Goal: Information Seeking & Learning: Learn about a topic

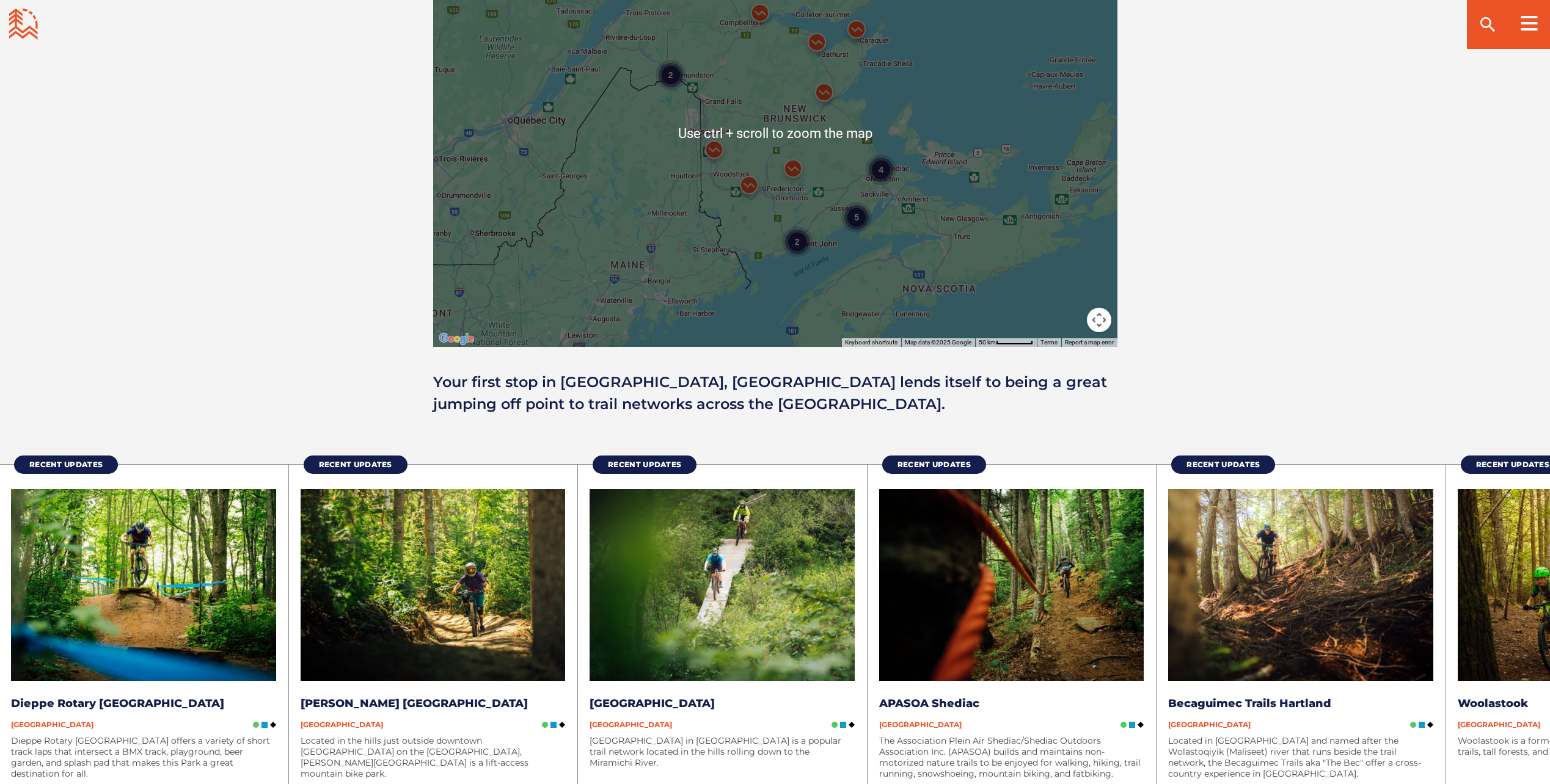
scroll to position [1222, 0]
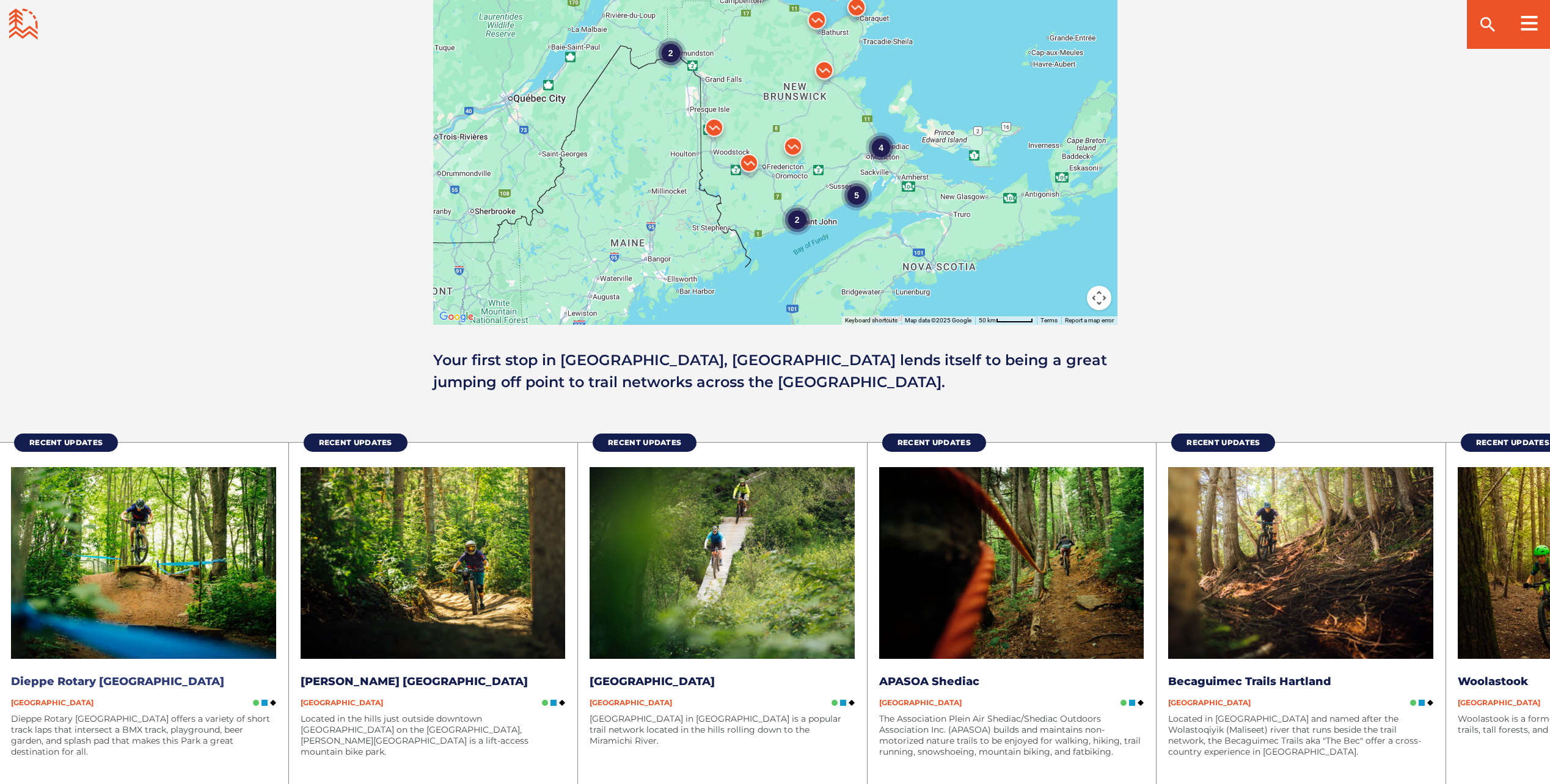
click at [106, 562] on img at bounding box center [143, 563] width 265 height 192
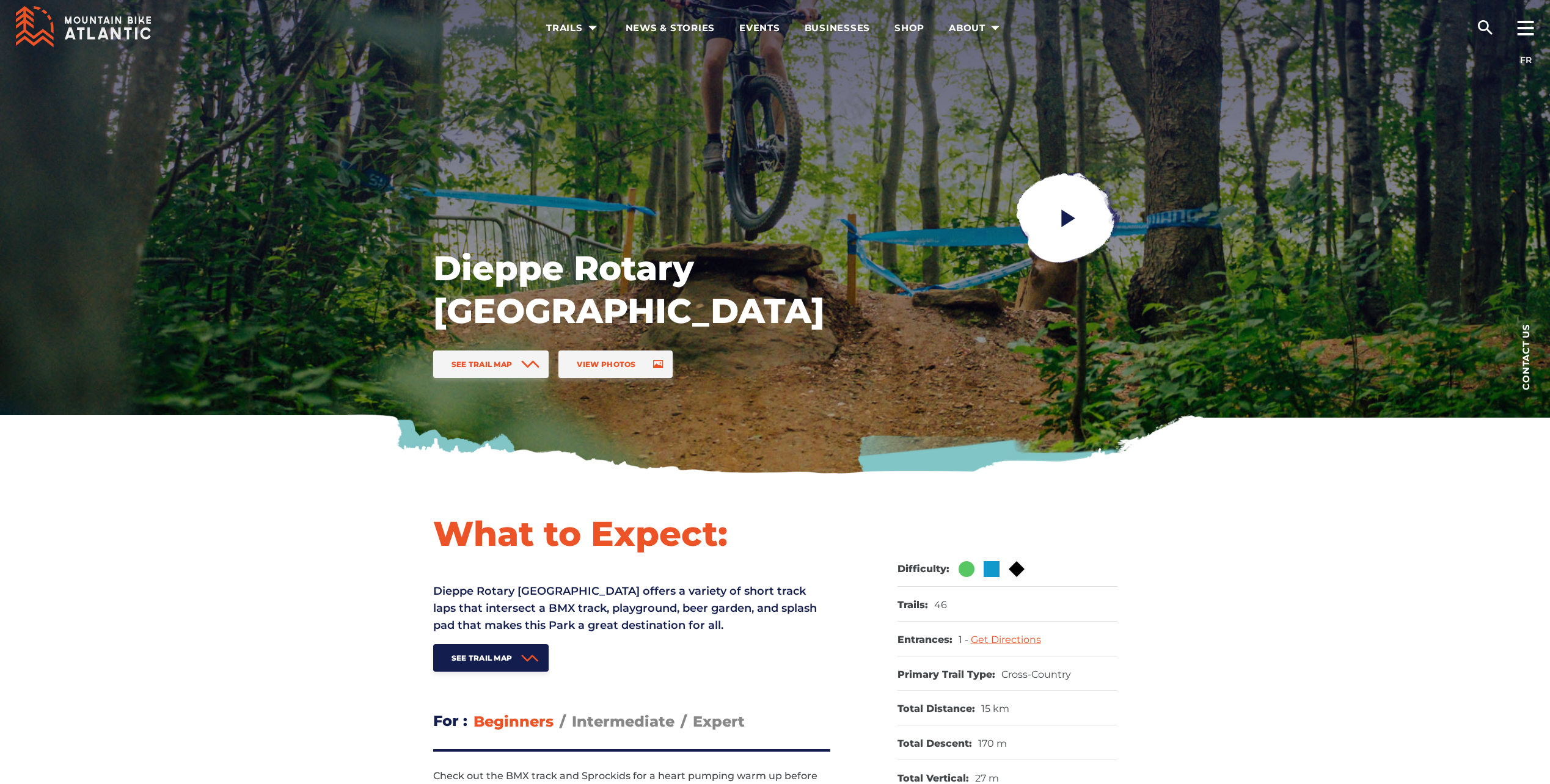
scroll to position [244, 0]
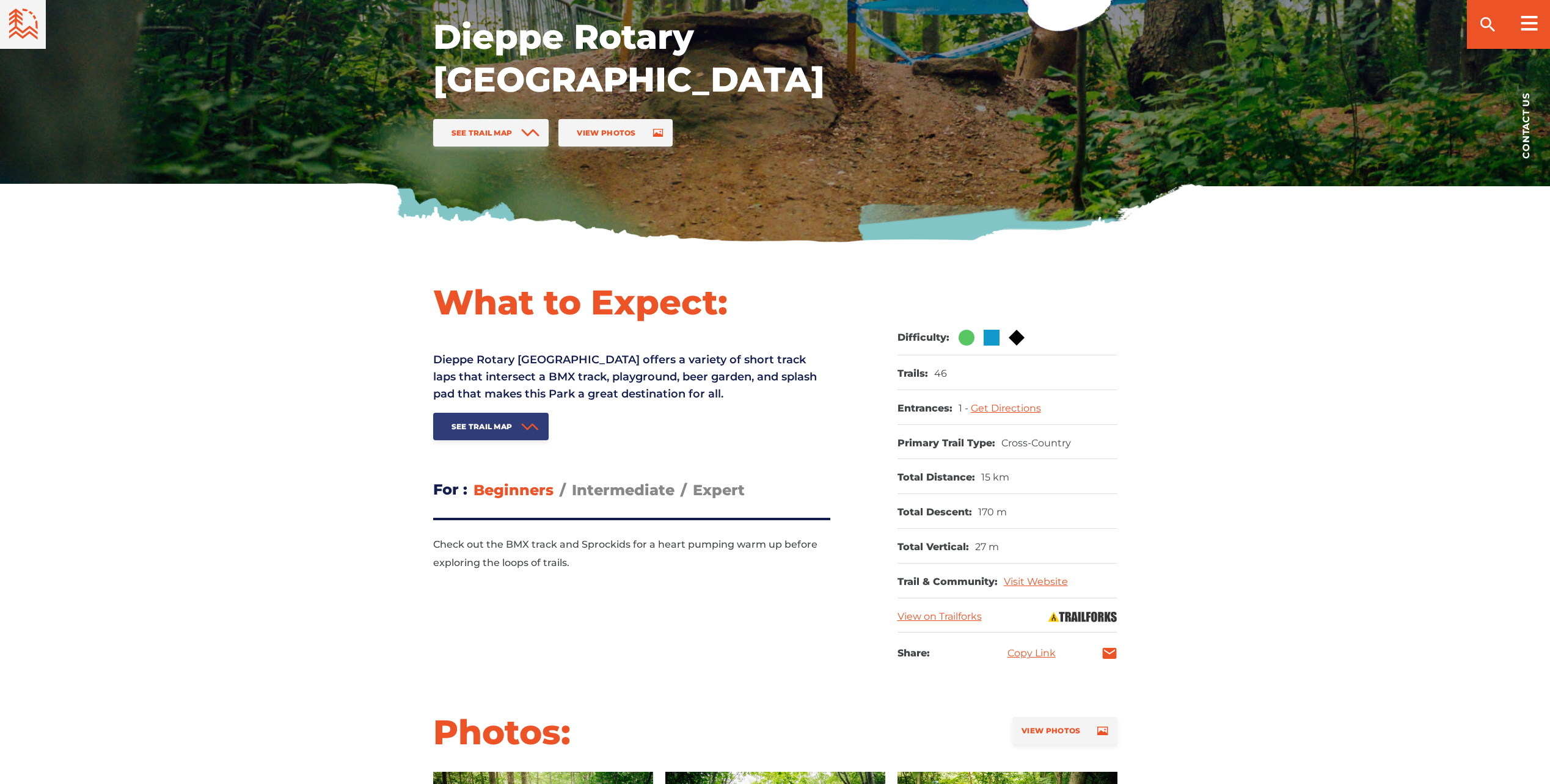
click at [517, 424] on link "See Trail Map" at bounding box center [491, 427] width 116 height 28
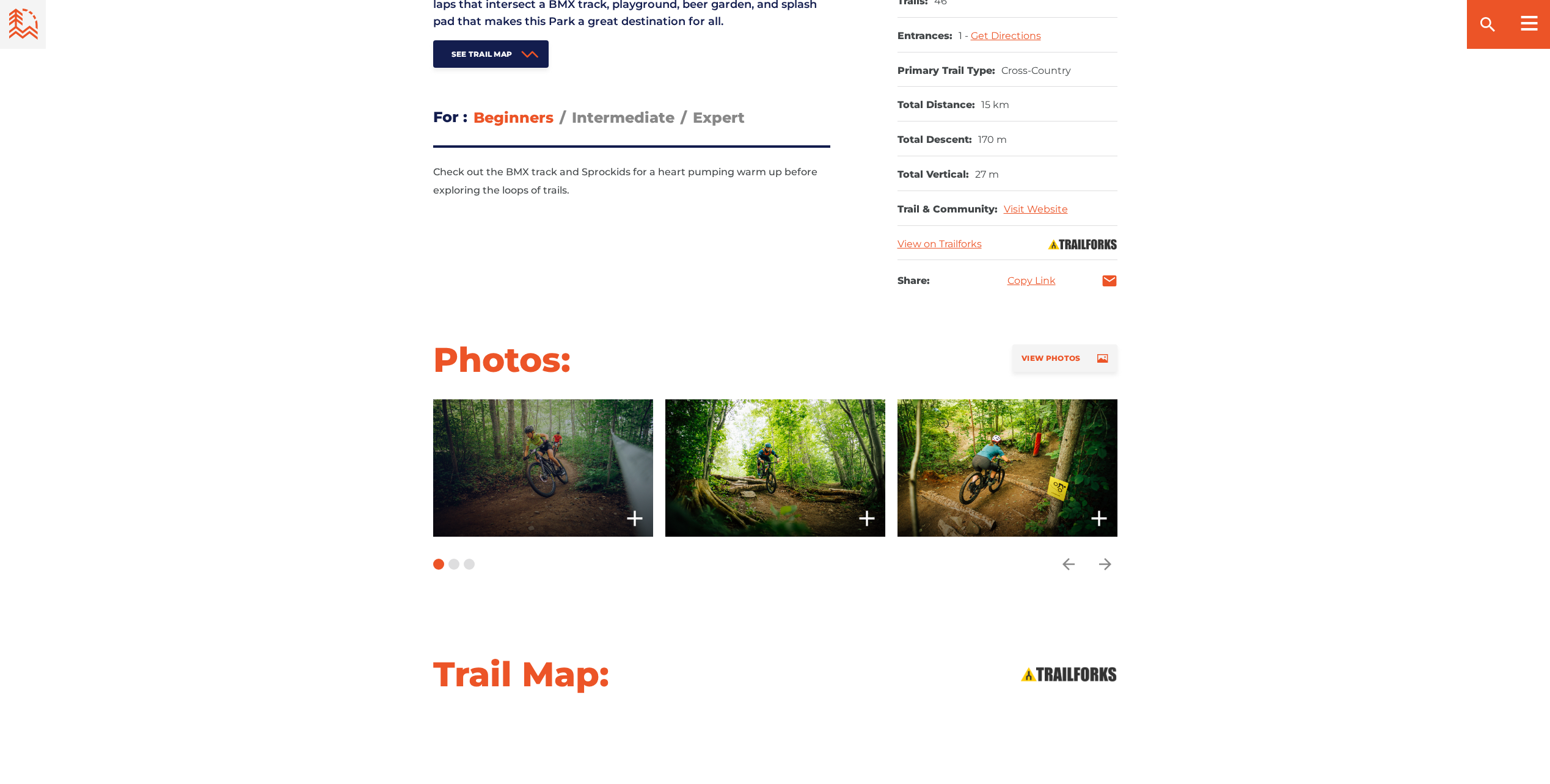
scroll to position [599, 0]
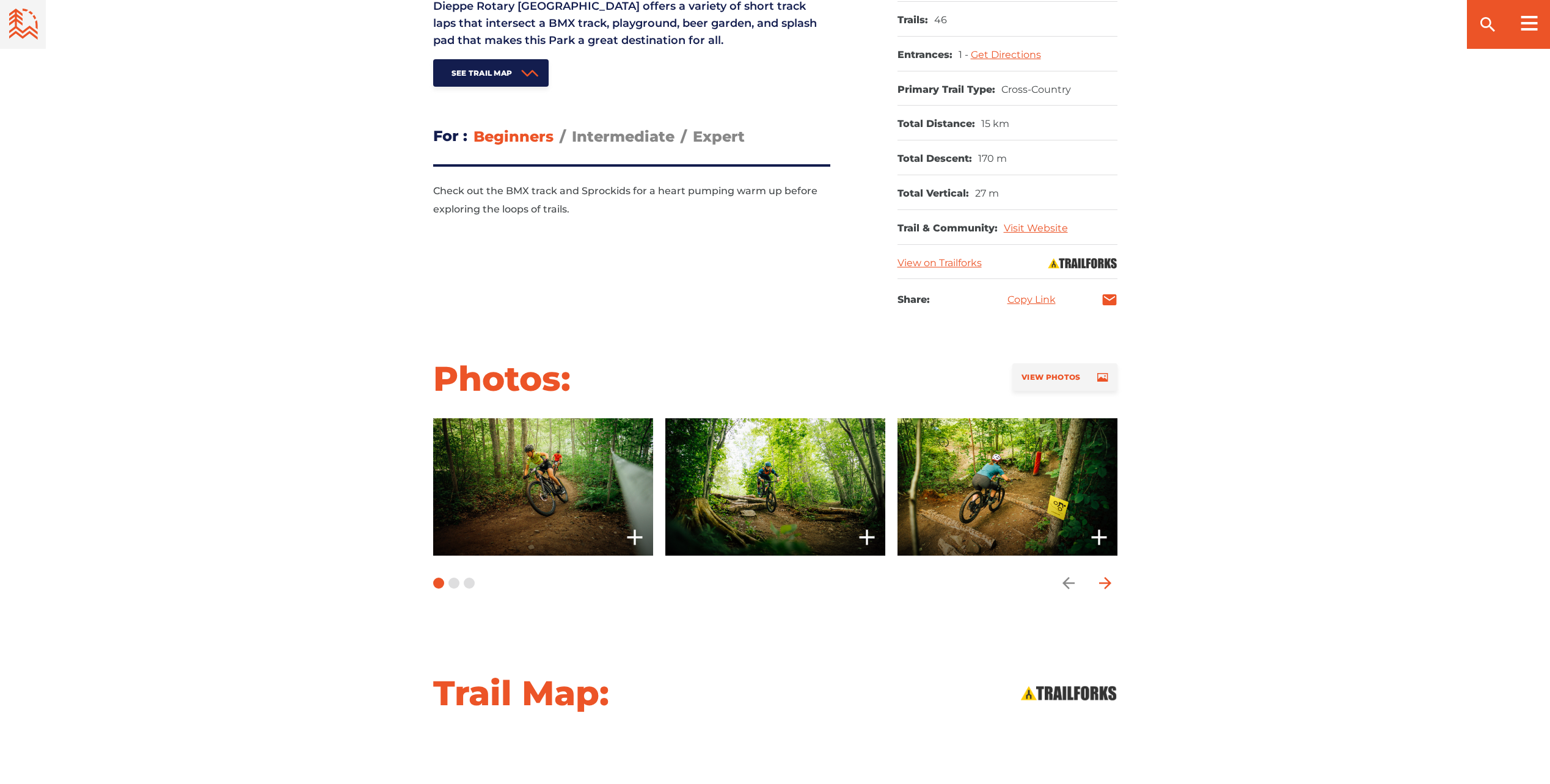
click at [1106, 580] on icon "arrow forward" at bounding box center [1105, 583] width 18 height 18
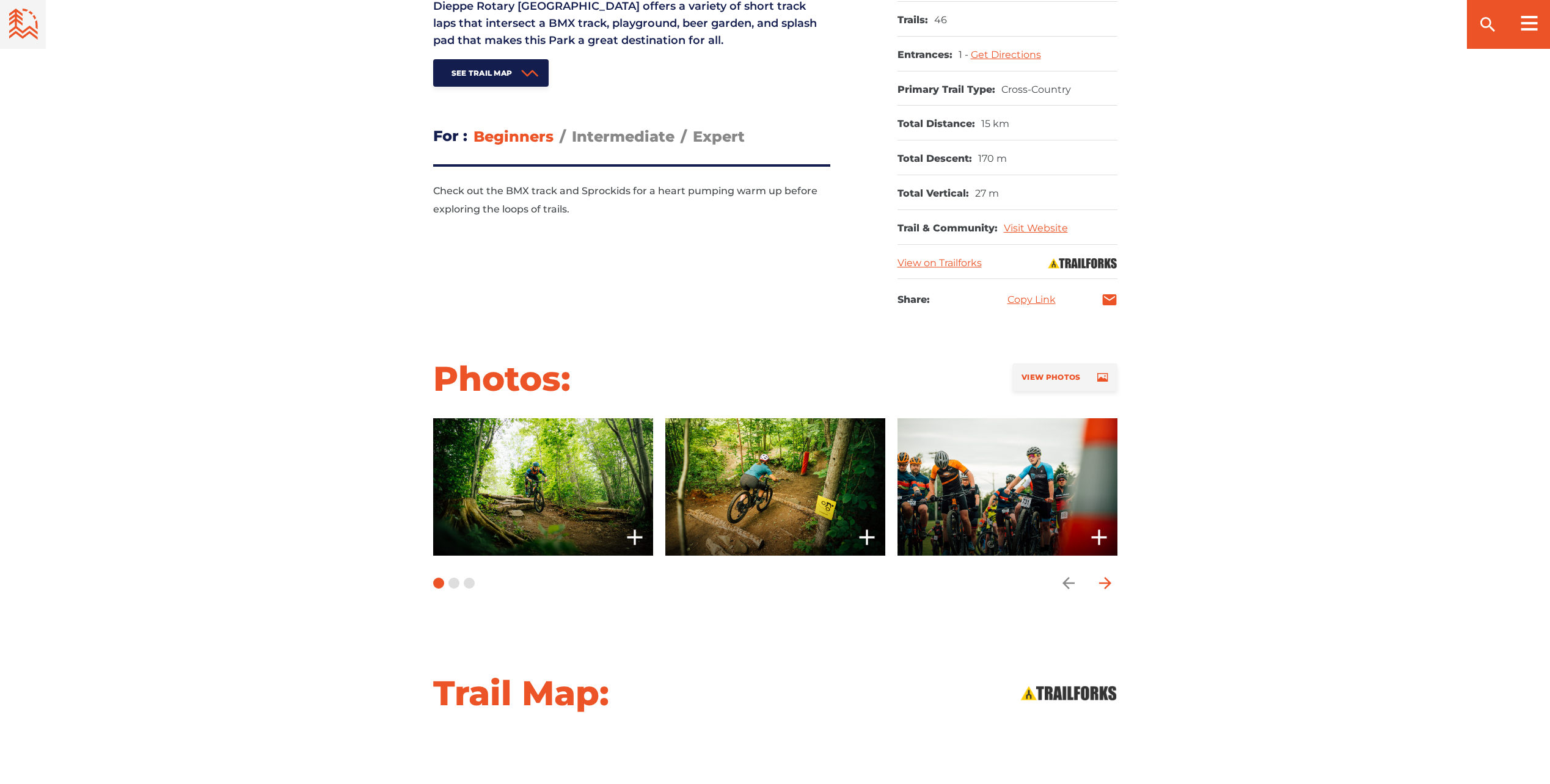
click at [1106, 580] on icon "arrow forward" at bounding box center [1105, 583] width 18 height 18
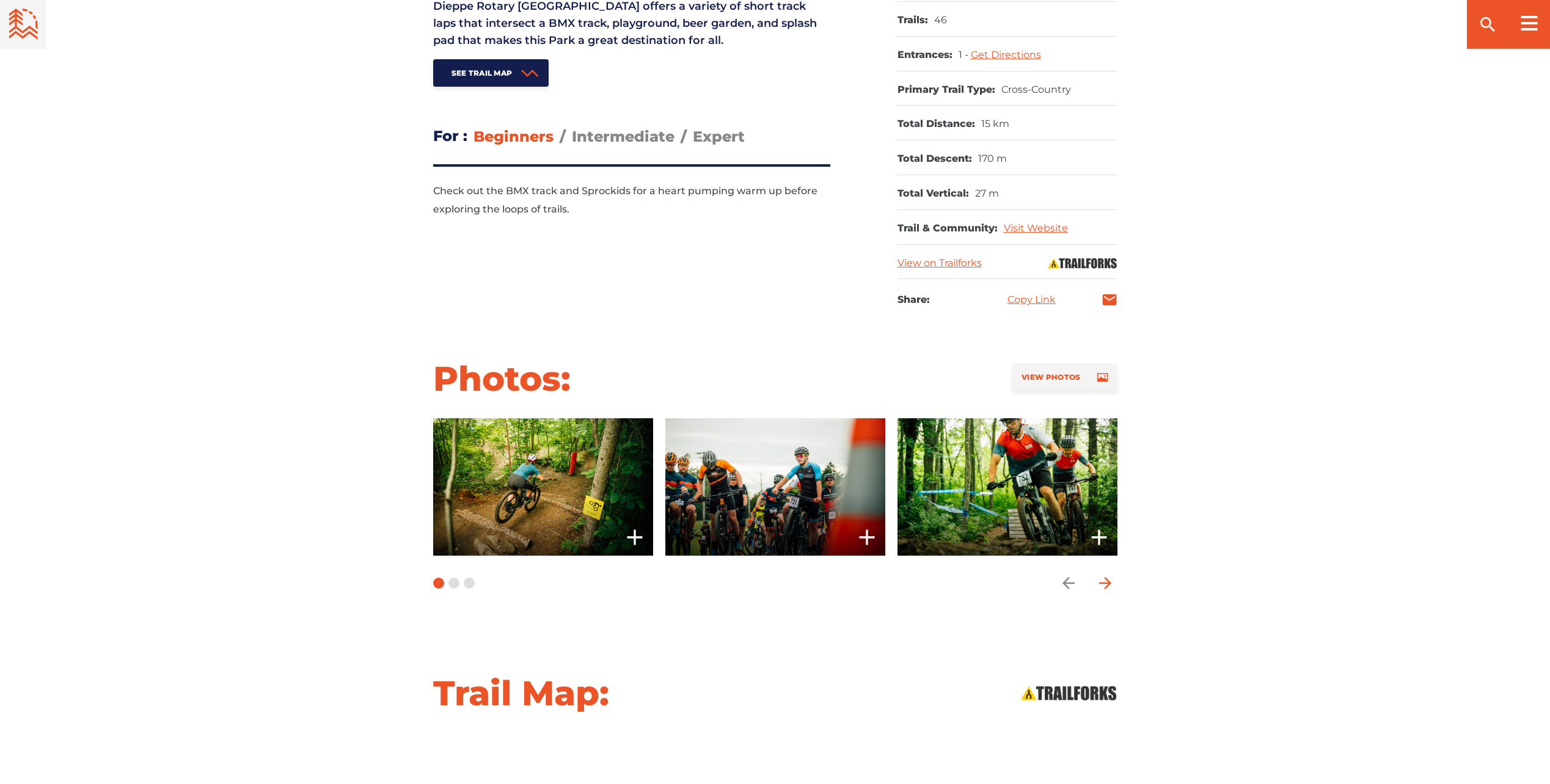
click at [1106, 583] on icon "arrow forward" at bounding box center [1104, 583] width 12 height 12
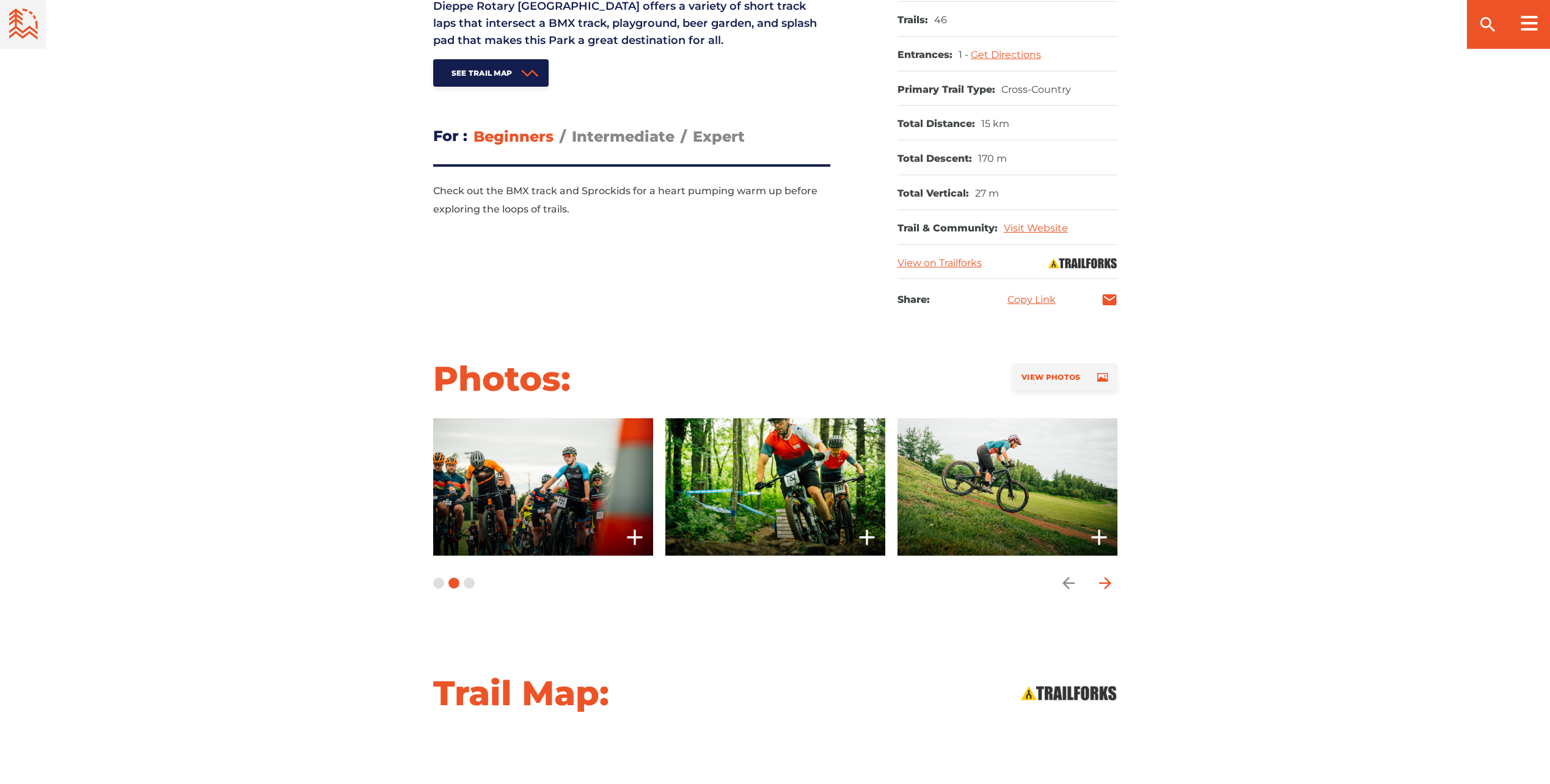
click at [1106, 583] on icon "arrow forward" at bounding box center [1104, 583] width 12 height 12
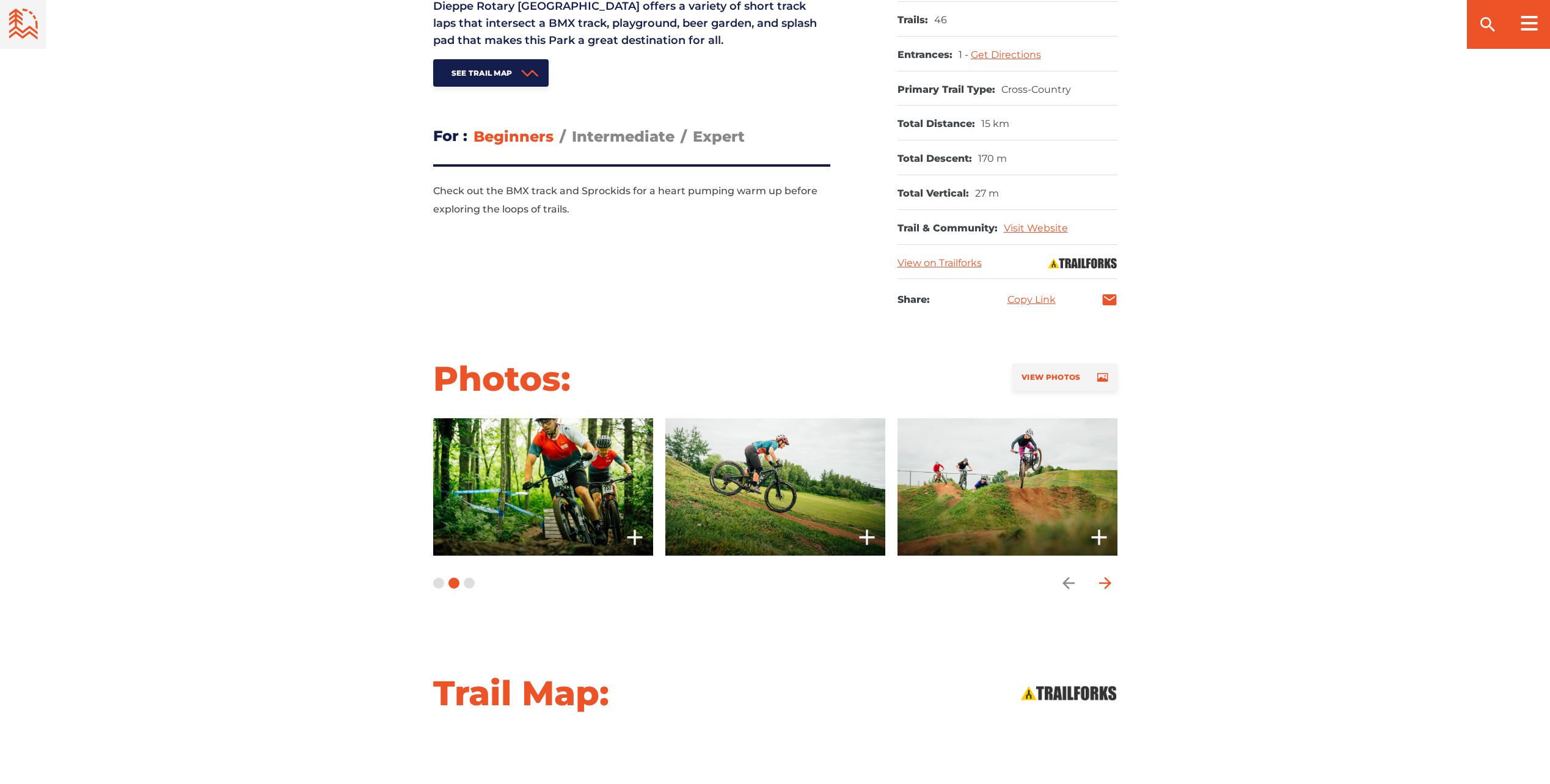
click at [1106, 583] on icon "arrow forward" at bounding box center [1104, 583] width 12 height 12
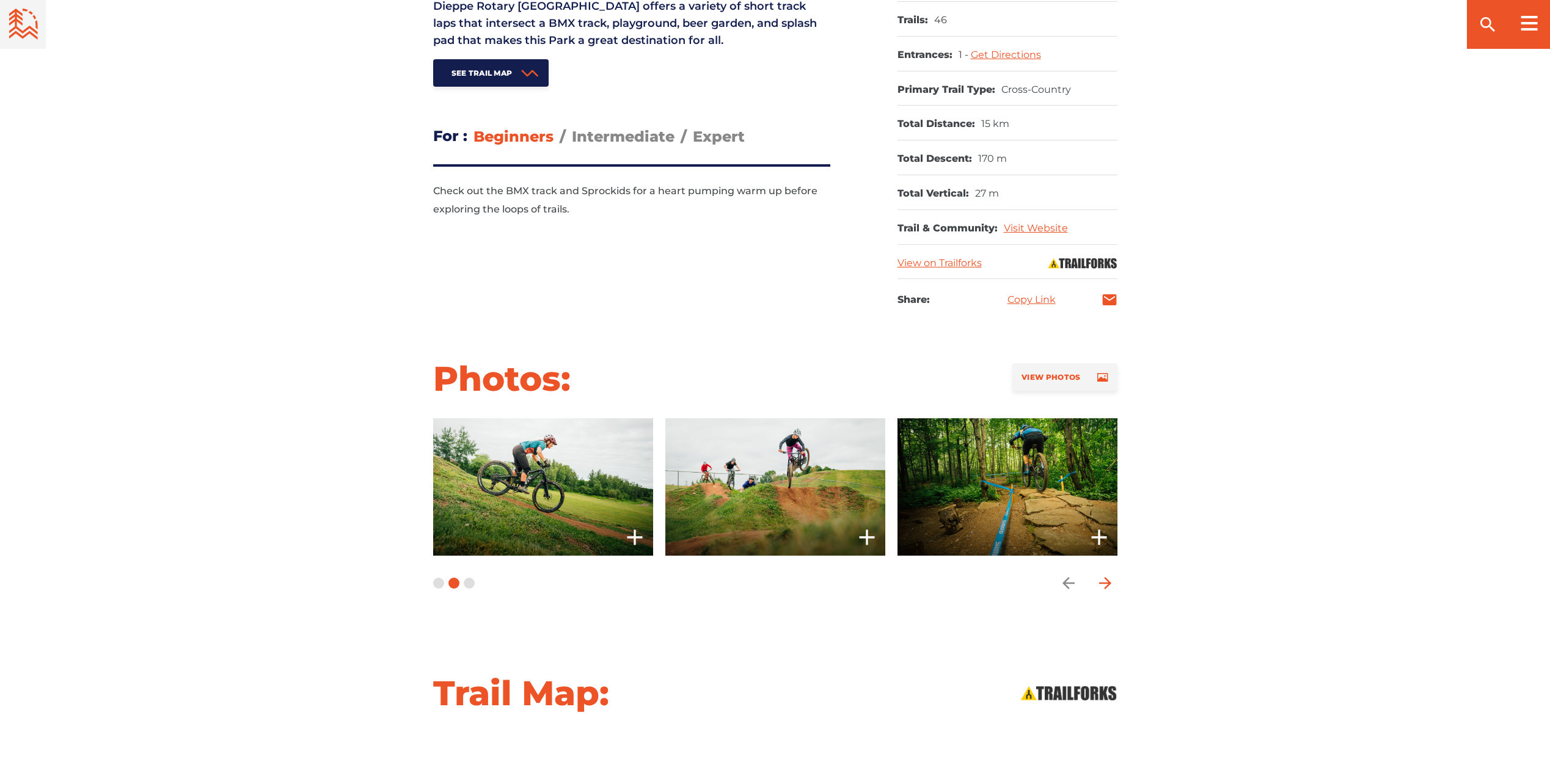
click at [1106, 583] on icon "arrow forward" at bounding box center [1104, 583] width 12 height 12
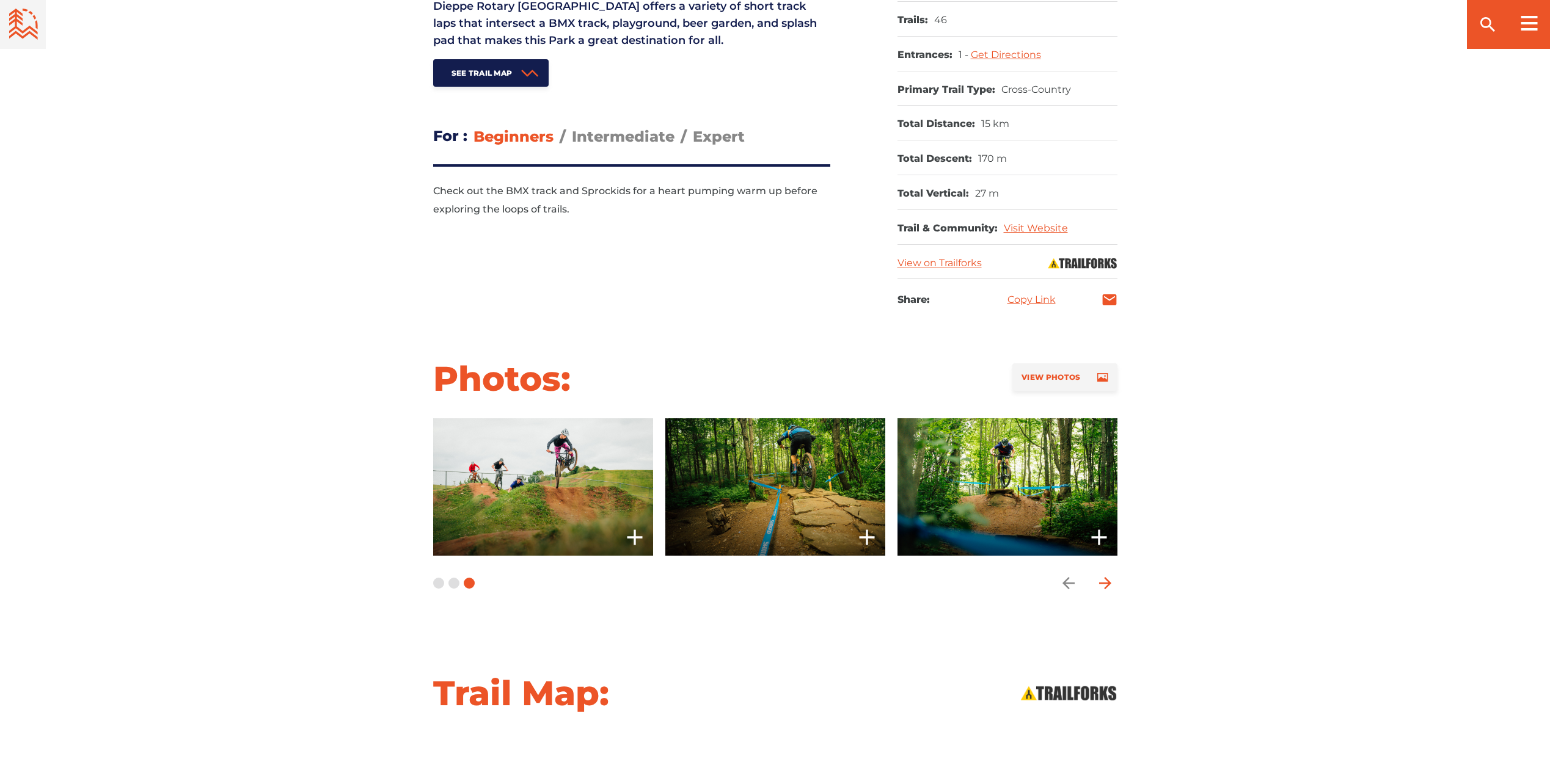
click at [1106, 583] on icon "arrow forward" at bounding box center [1104, 583] width 12 height 12
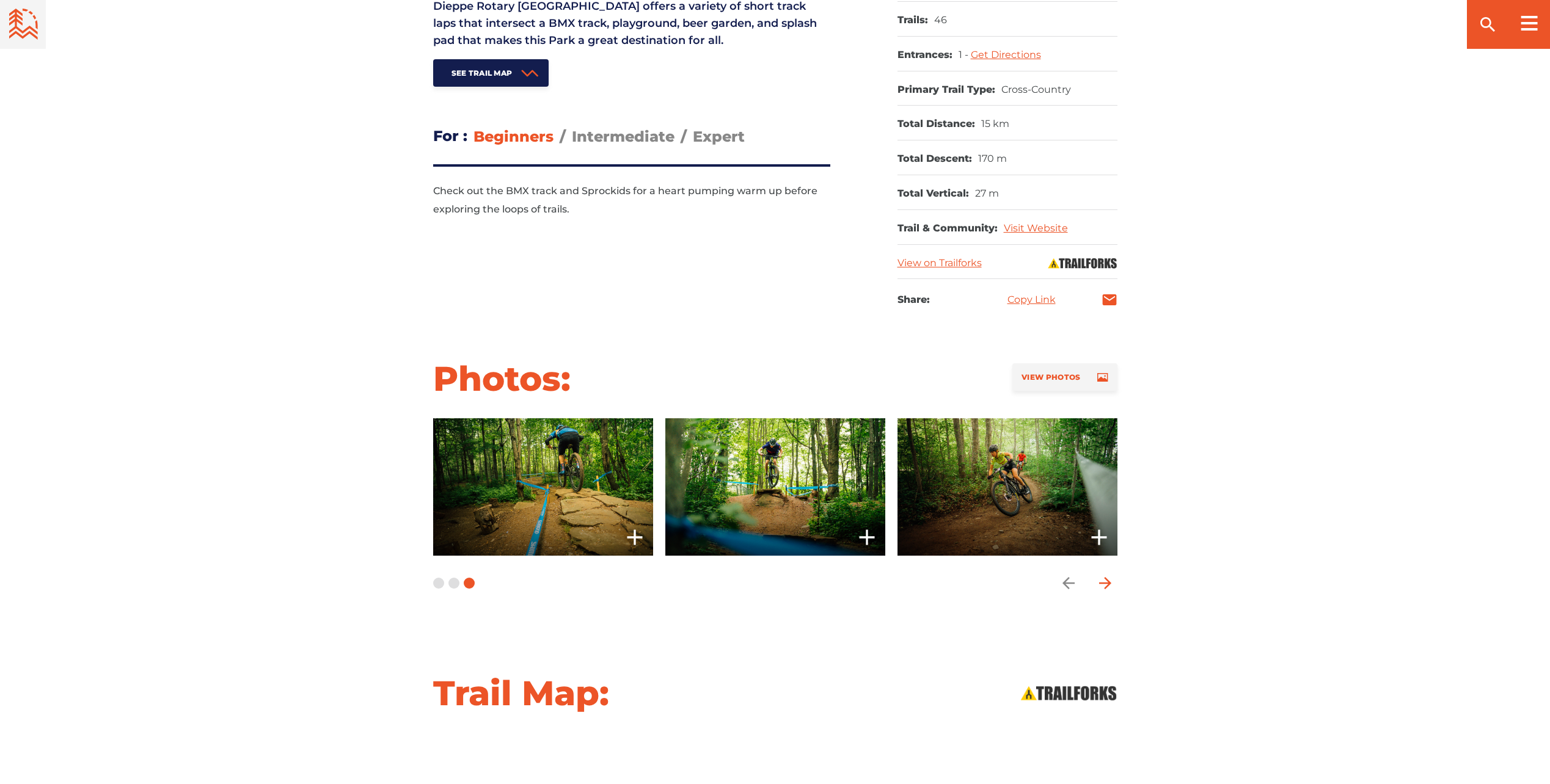
click at [1106, 583] on icon "arrow forward" at bounding box center [1104, 583] width 12 height 12
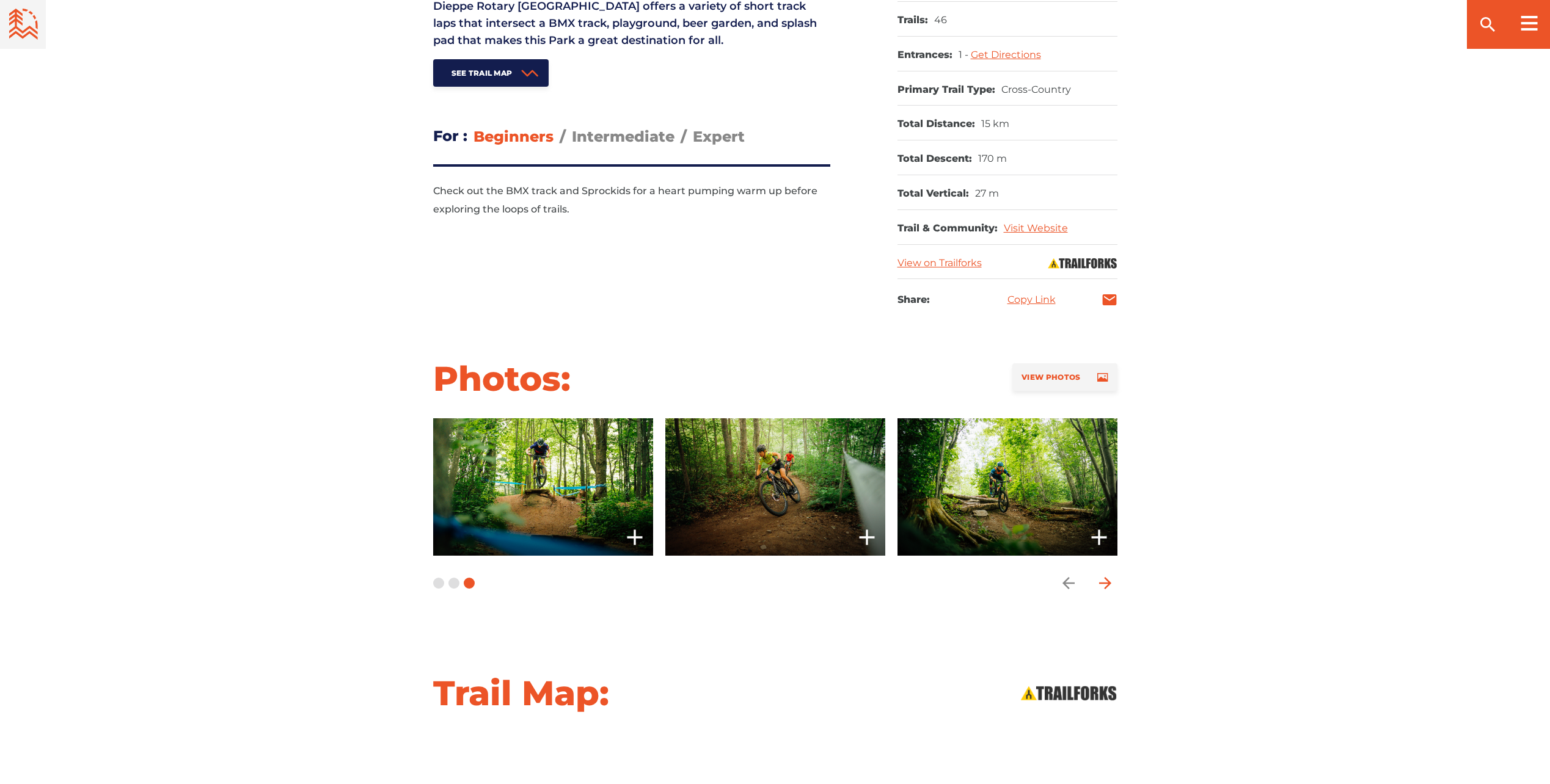
click at [1105, 583] on icon "arrow forward" at bounding box center [1104, 583] width 12 height 12
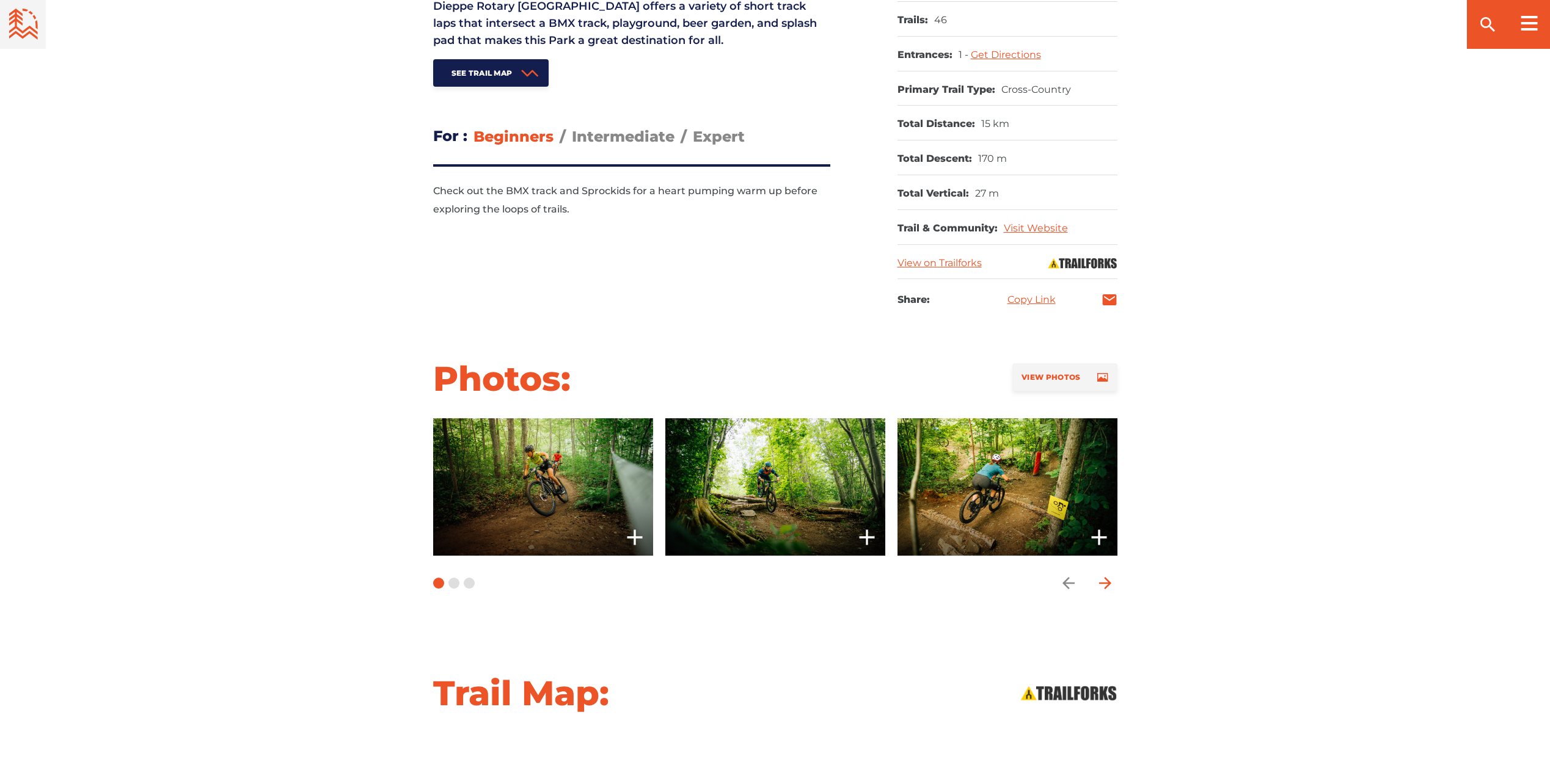
click at [1105, 583] on icon "arrow forward" at bounding box center [1104, 583] width 12 height 12
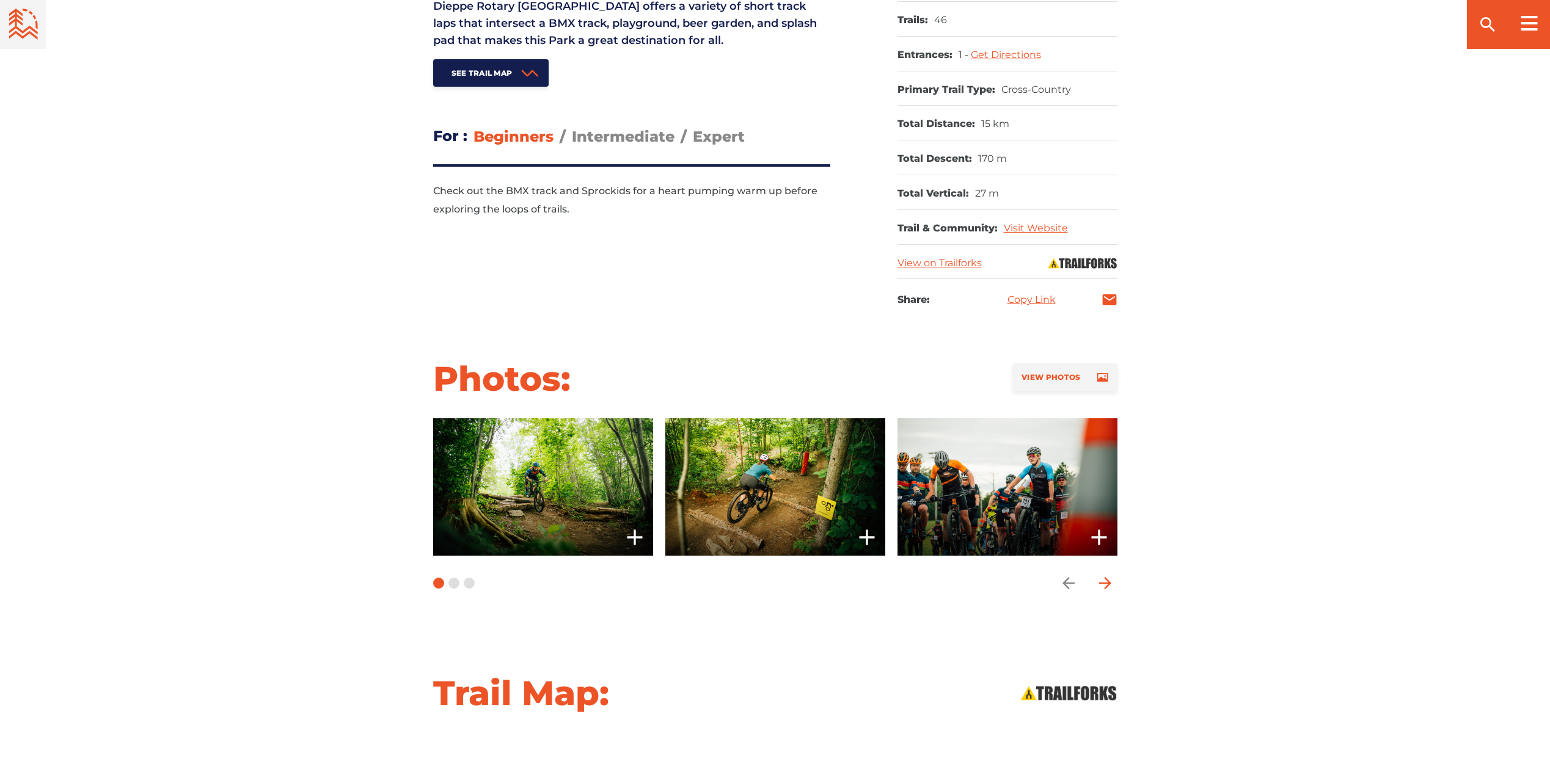
click at [1105, 583] on icon "arrow forward" at bounding box center [1104, 583] width 12 height 12
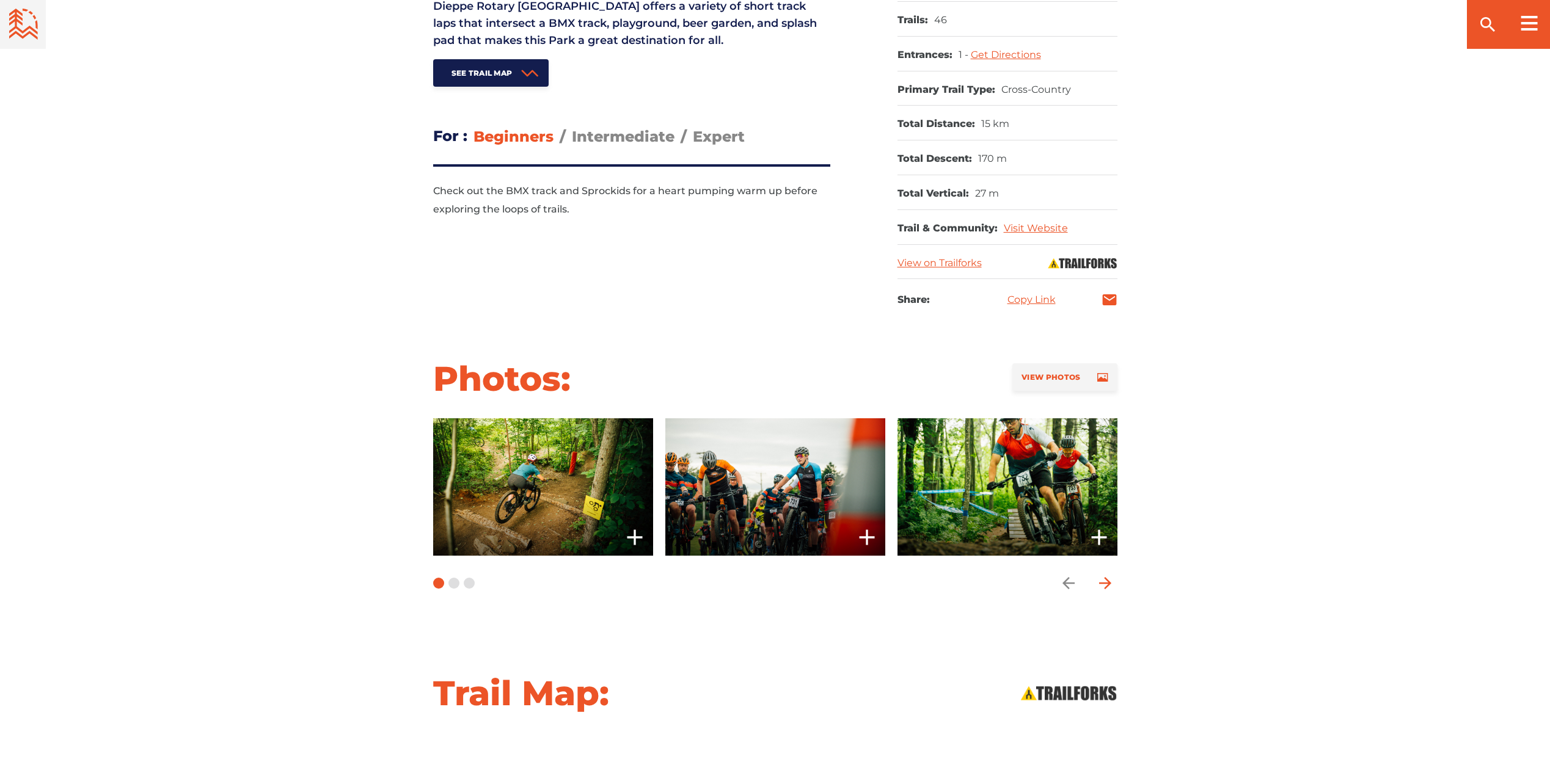
click at [1105, 583] on icon "arrow forward" at bounding box center [1104, 583] width 12 height 12
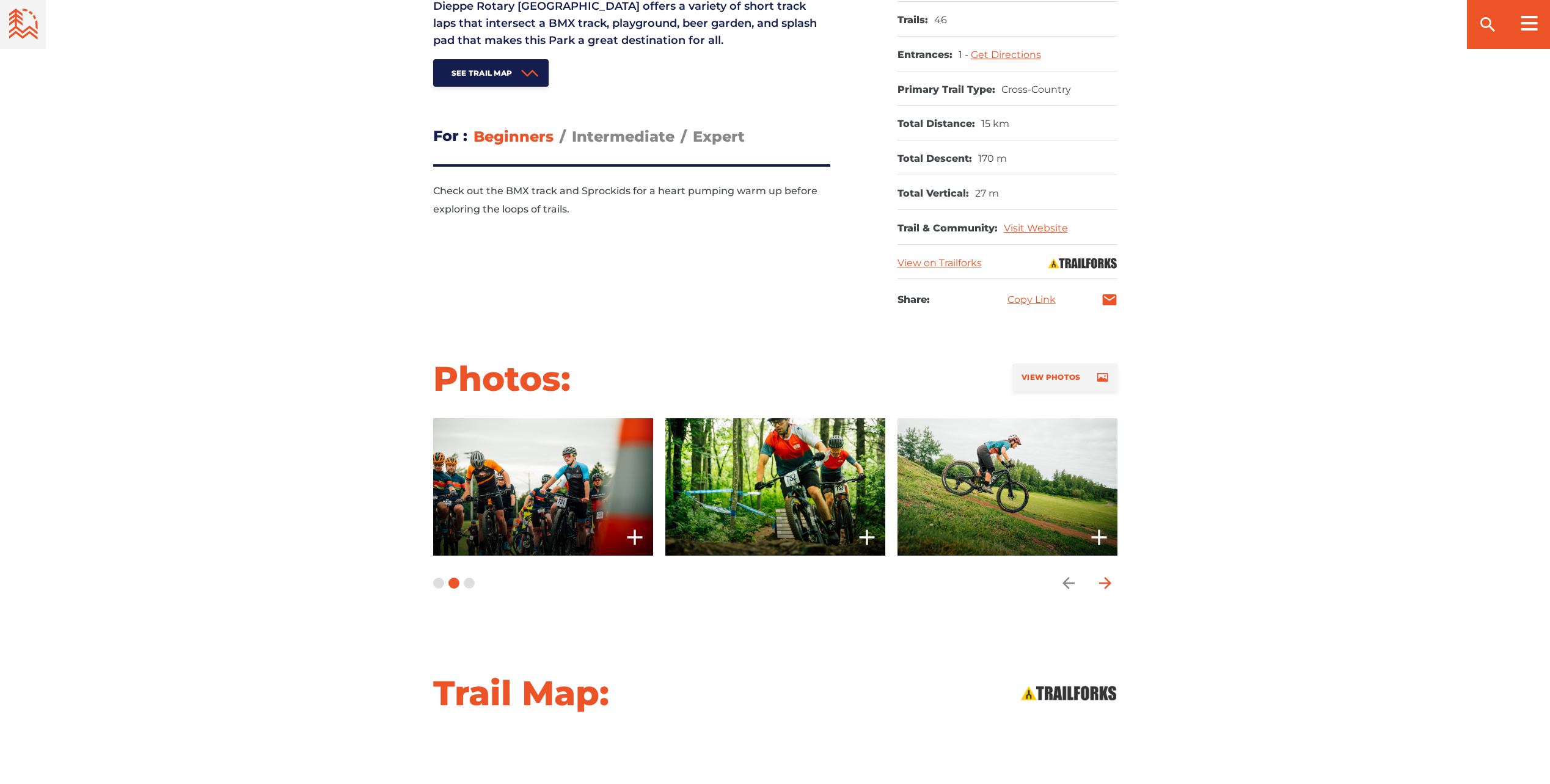
click at [1104, 583] on icon "arrow forward" at bounding box center [1104, 583] width 12 height 12
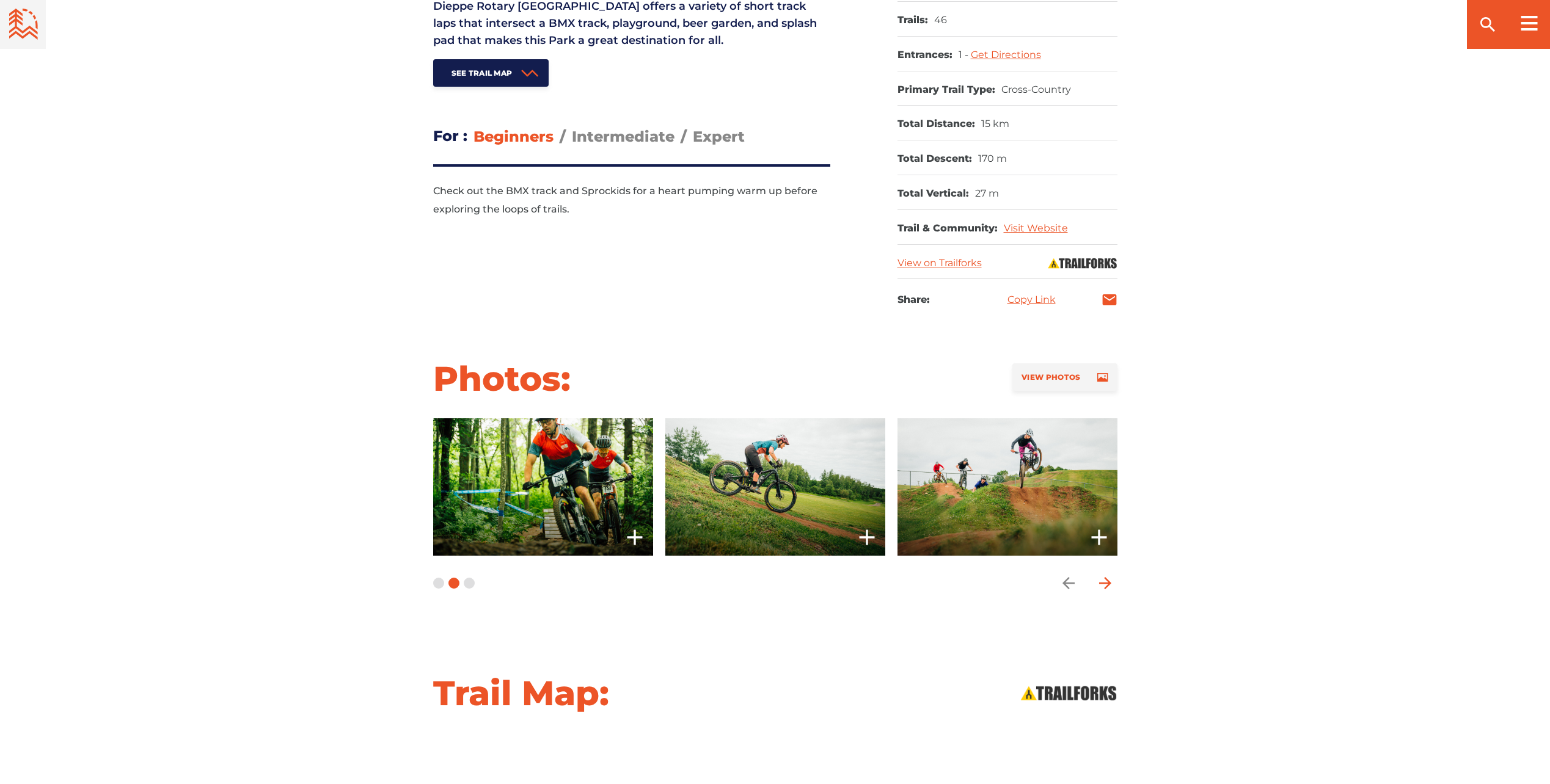
click at [1104, 583] on icon "arrow forward" at bounding box center [1104, 583] width 12 height 12
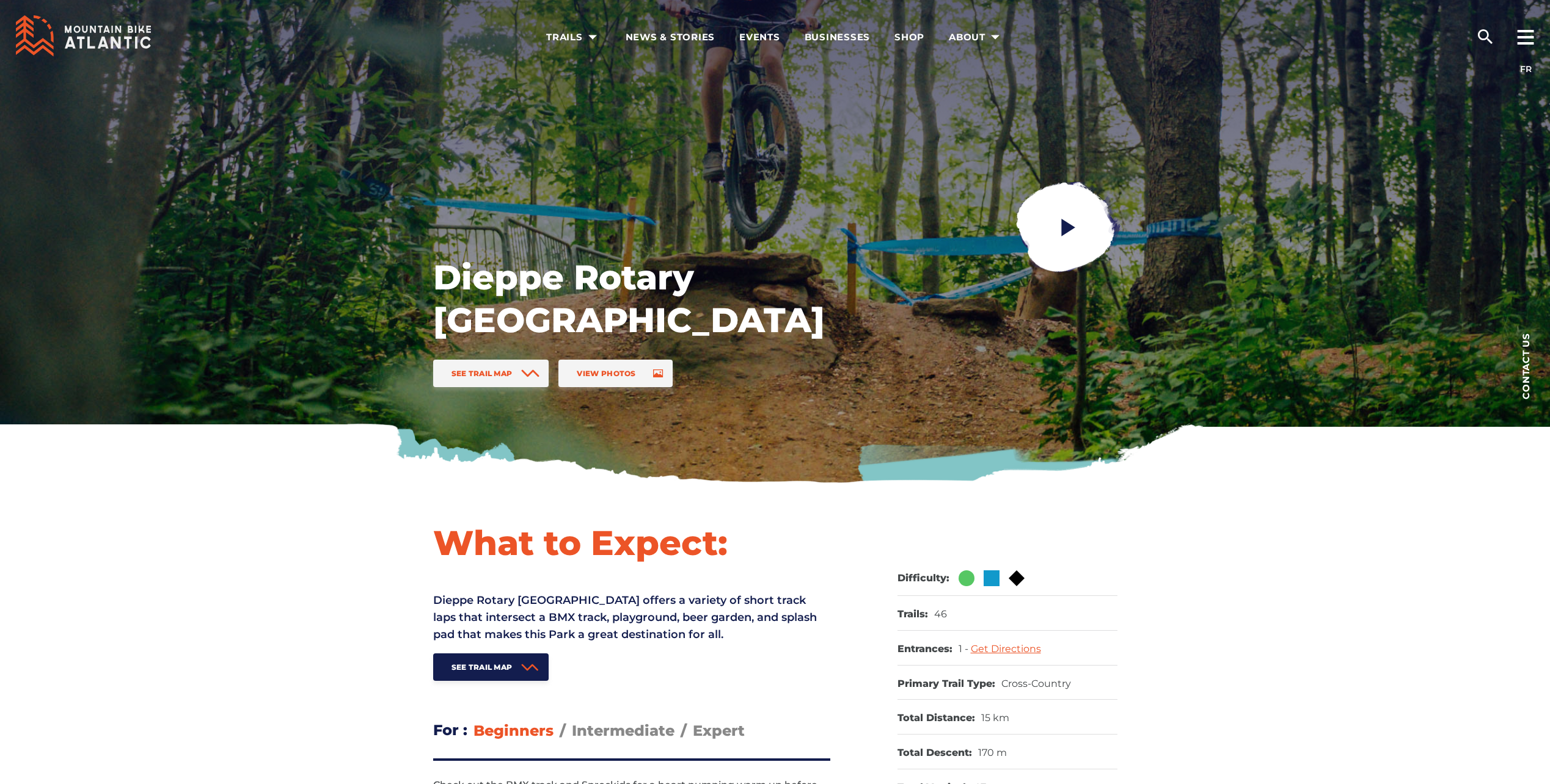
scroll to position [0, 0]
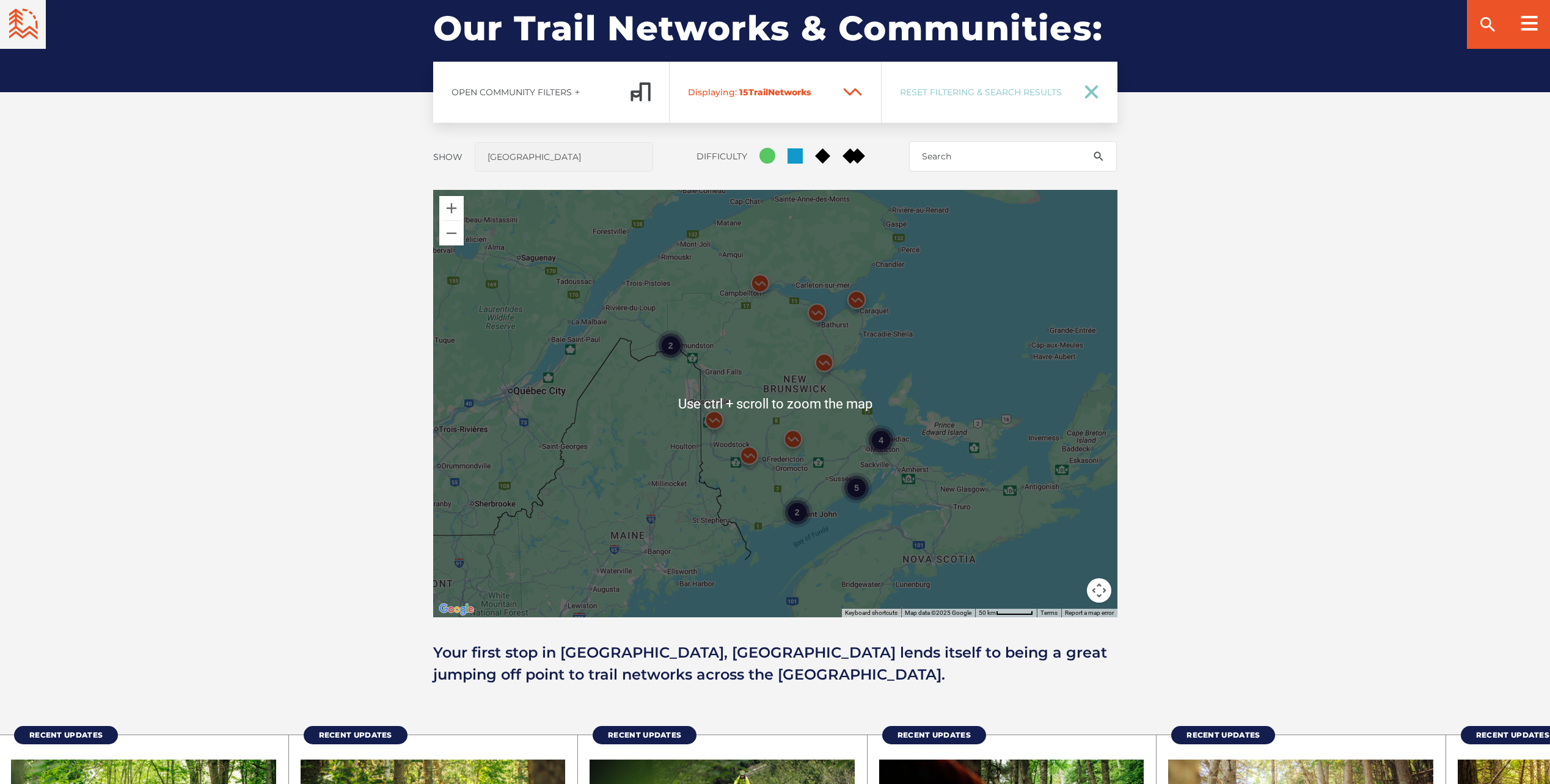
scroll to position [934, 0]
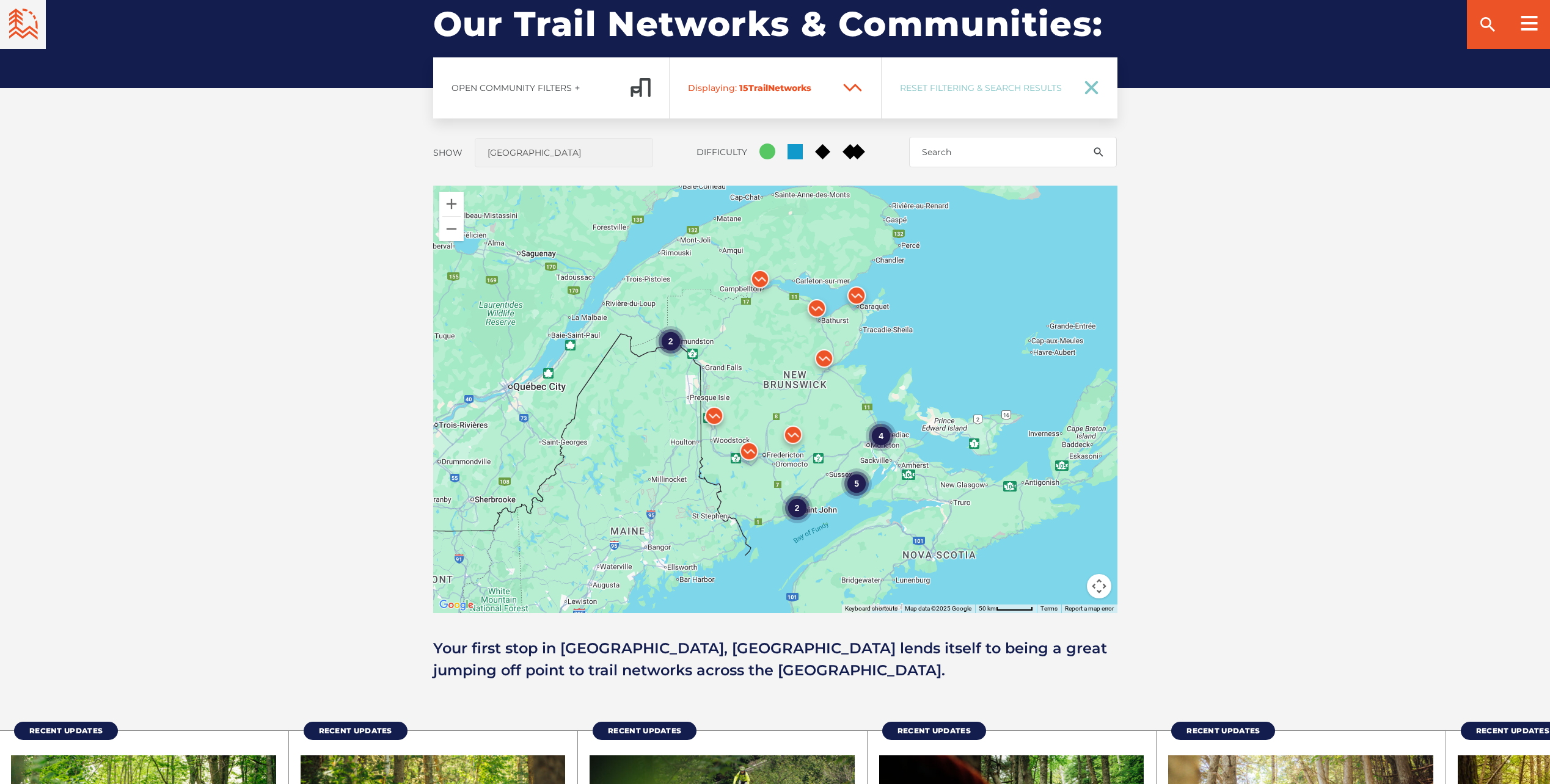
click at [852, 481] on div "5" at bounding box center [857, 484] width 31 height 31
